Goal: Find specific page/section: Find specific page/section

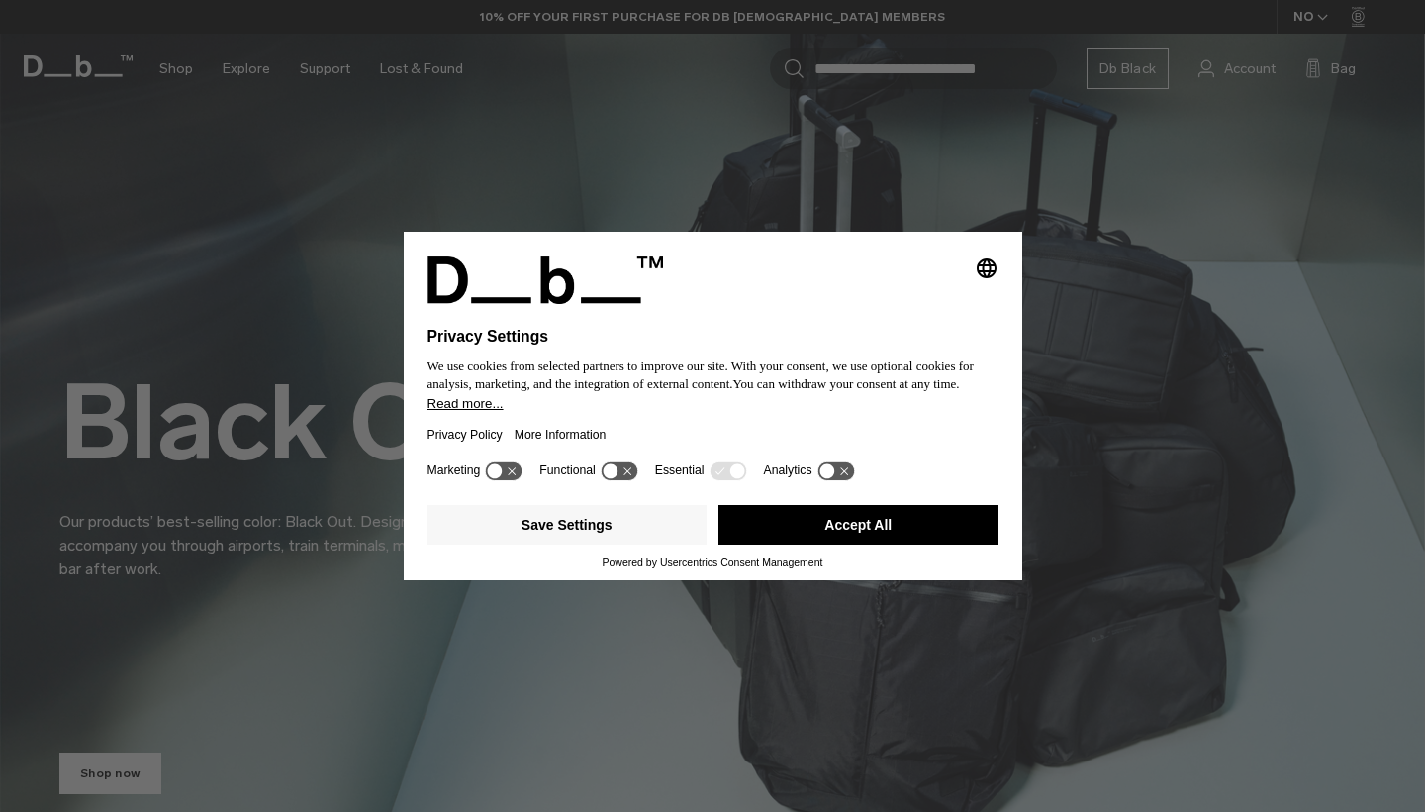
click at [862, 539] on button "Accept All" at bounding box center [859, 525] width 280 height 40
click at [841, 522] on button "Accept All" at bounding box center [859, 525] width 280 height 40
click at [851, 529] on div "Black Out. Our products’ best-selling color: Black Out. Designed to quietly acc…" at bounding box center [712, 426] width 1307 height 427
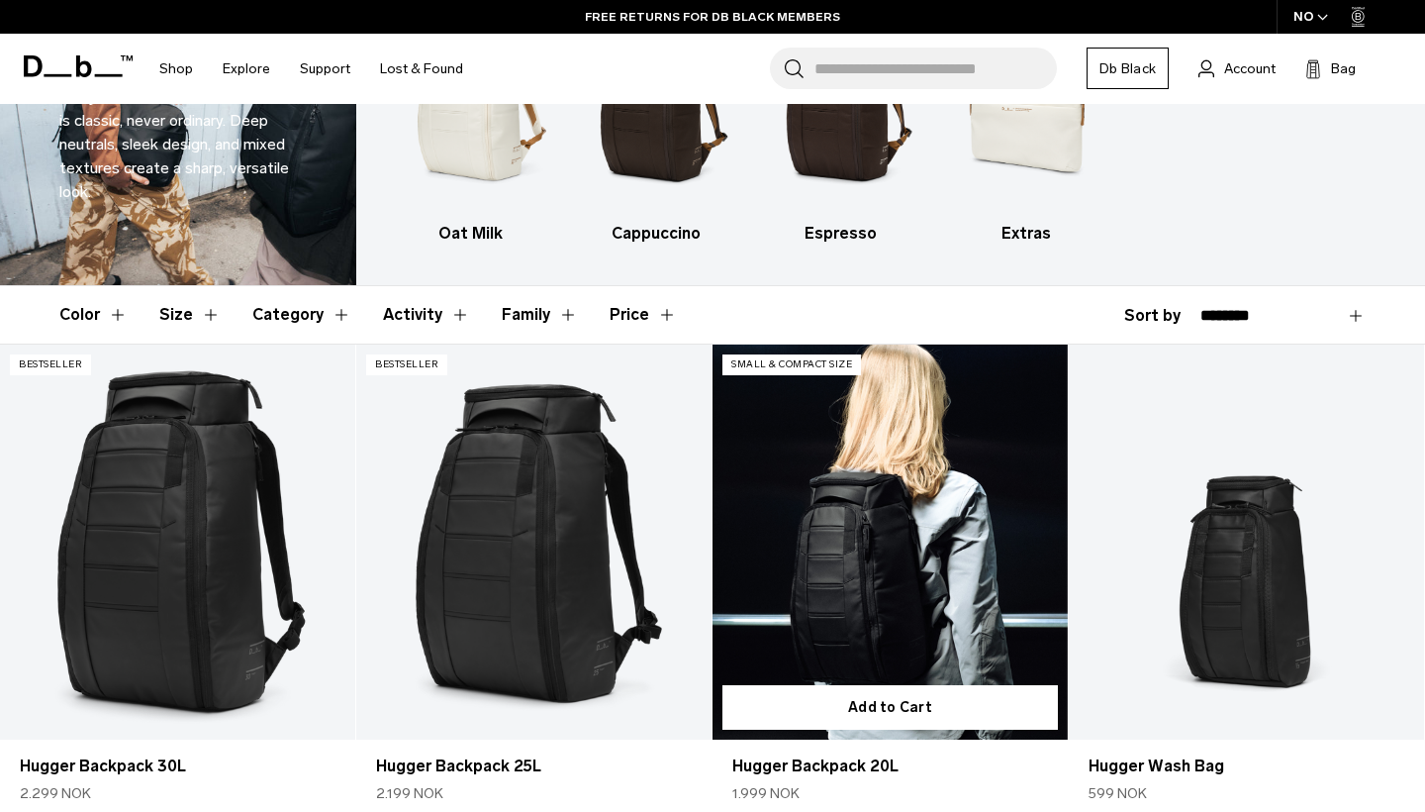
scroll to position [142, 0]
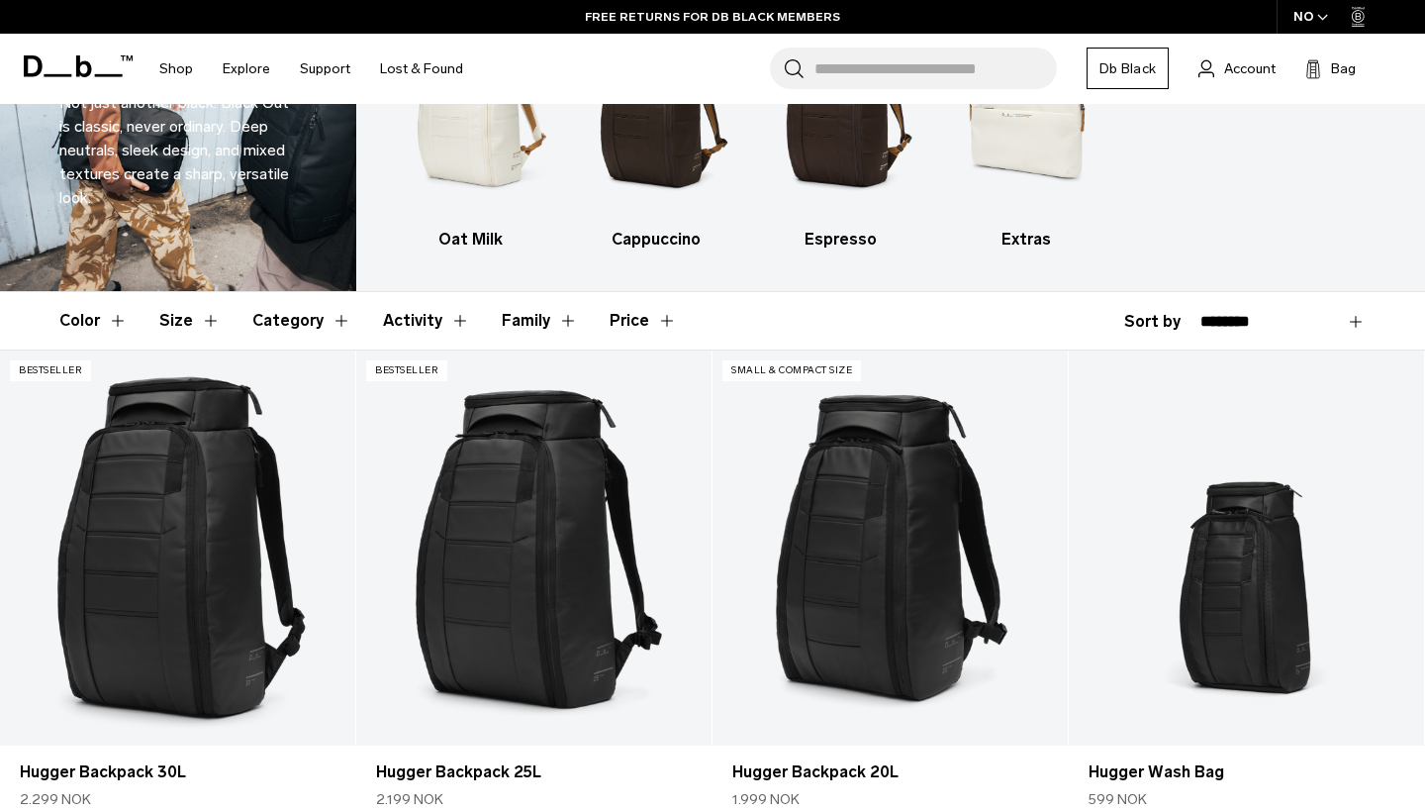
click at [637, 318] on button "Price" at bounding box center [643, 320] width 67 height 57
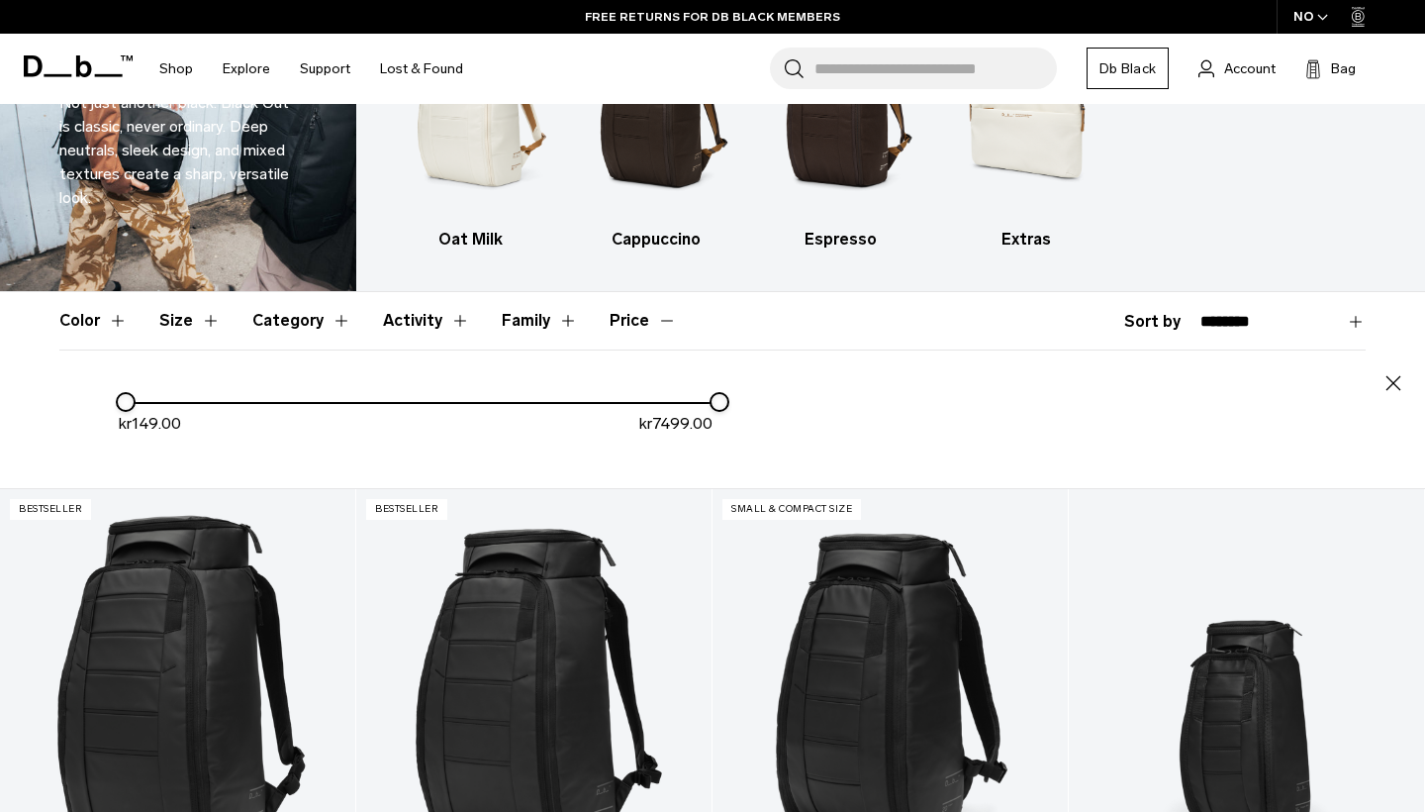
click at [839, 392] on div "kr 149.00 kr 7499.00" at bounding box center [712, 431] width 1307 height 82
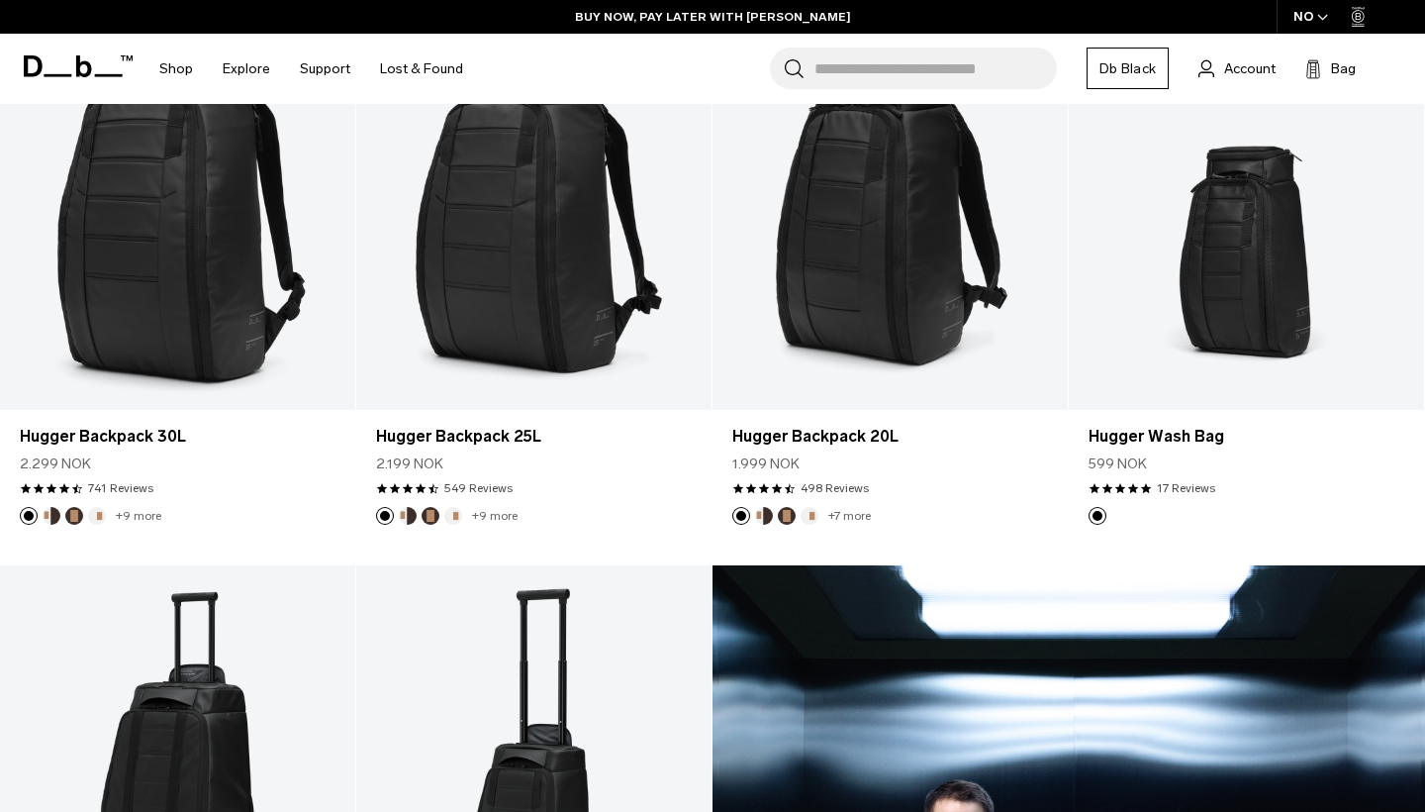
scroll to position [590, 0]
